Goal: Information Seeking & Learning: Understand process/instructions

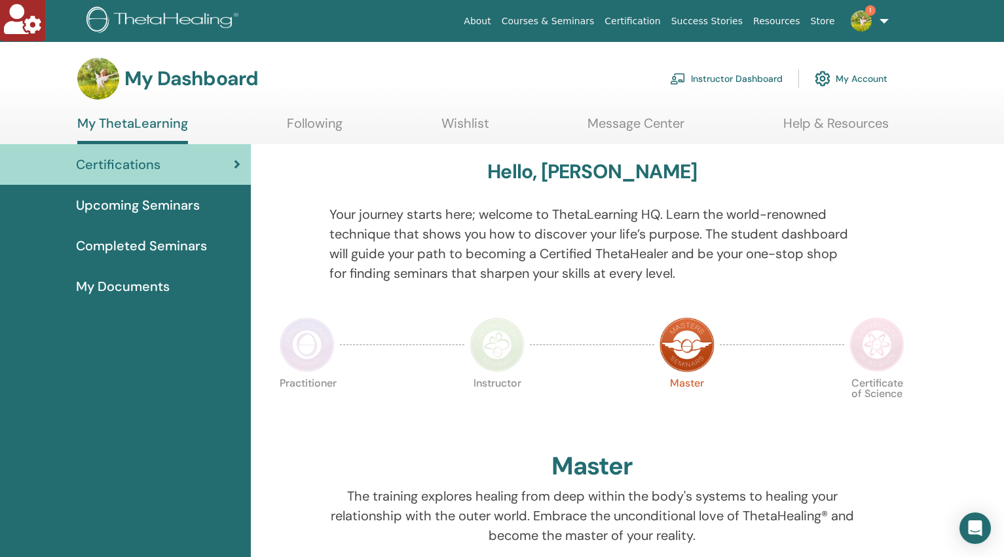
click at [723, 76] on link "Instructor Dashboard" at bounding box center [726, 78] width 113 height 29
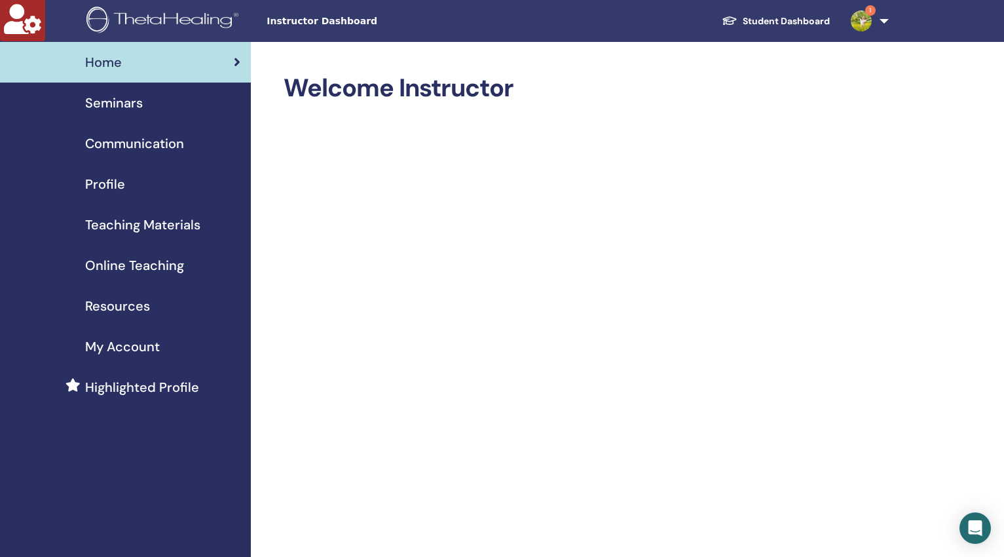
click at [126, 268] on span "Online Teaching" at bounding box center [134, 265] width 99 height 20
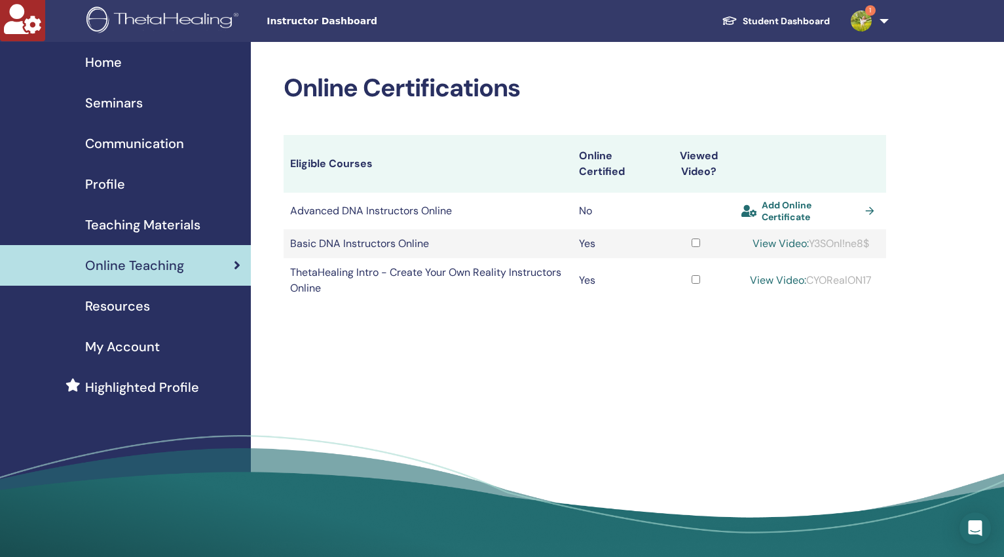
drag, startPoint x: 878, startPoint y: 242, endPoint x: 811, endPoint y: 246, distance: 66.2
click at [811, 246] on div "View Video: Y3SOnl!ne8$" at bounding box center [810, 244] width 138 height 16
copy div "Y3SOnl!ne8$"
click at [758, 242] on link "View Video:" at bounding box center [780, 243] width 56 height 14
